Goal: Transaction & Acquisition: Purchase product/service

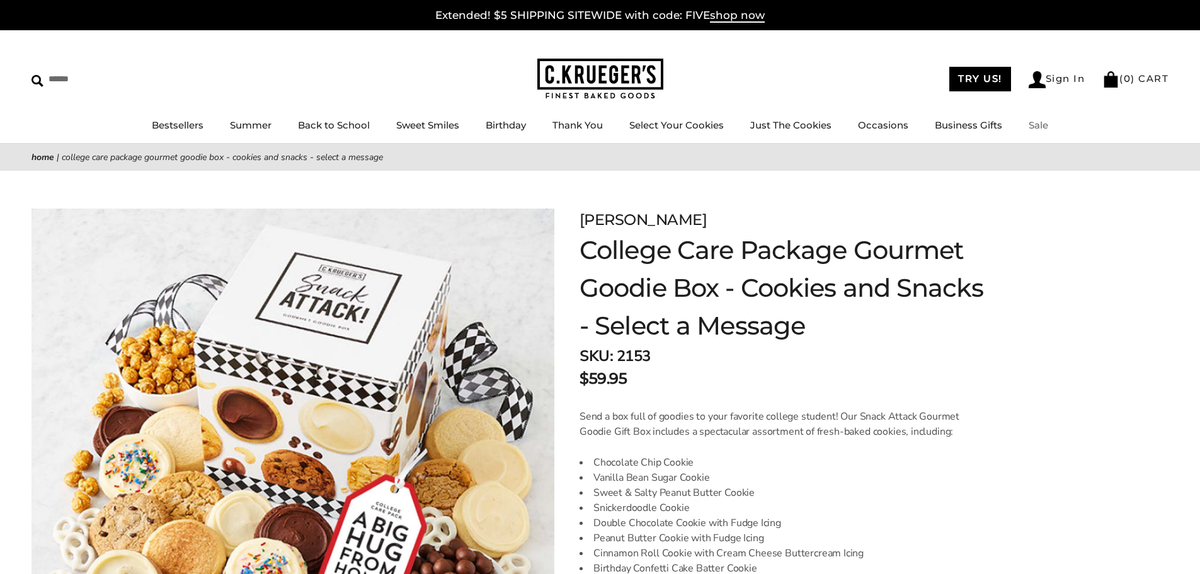
click at [1035, 123] on link "Sale" at bounding box center [1039, 125] width 20 height 12
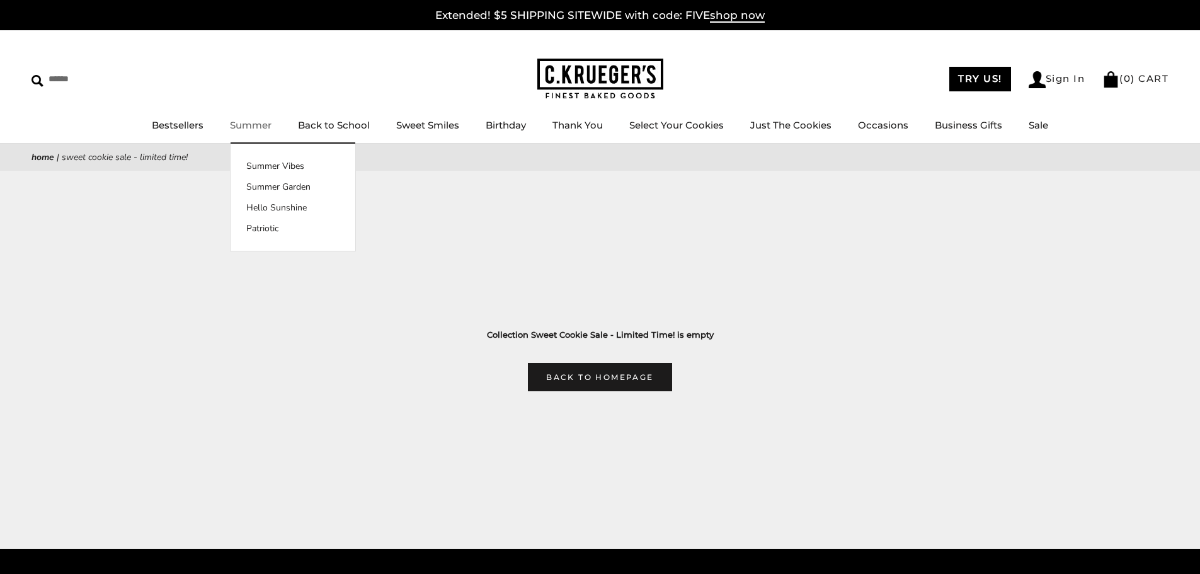
click at [241, 123] on link "Summer" at bounding box center [251, 125] width 42 height 12
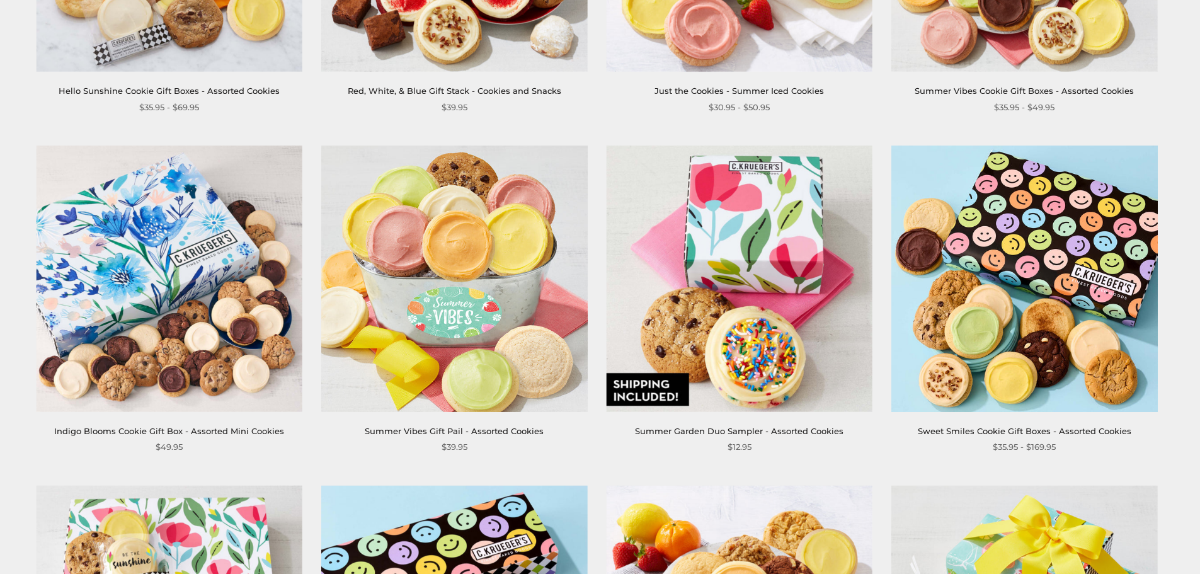
scroll to position [756, 0]
